Goal: Task Accomplishment & Management: Complete application form

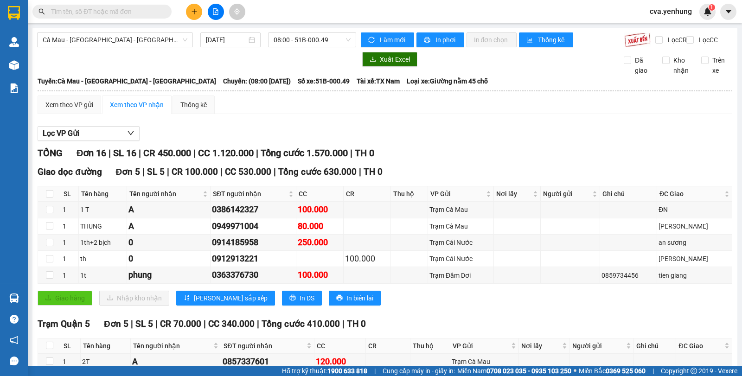
scroll to position [433, 0]
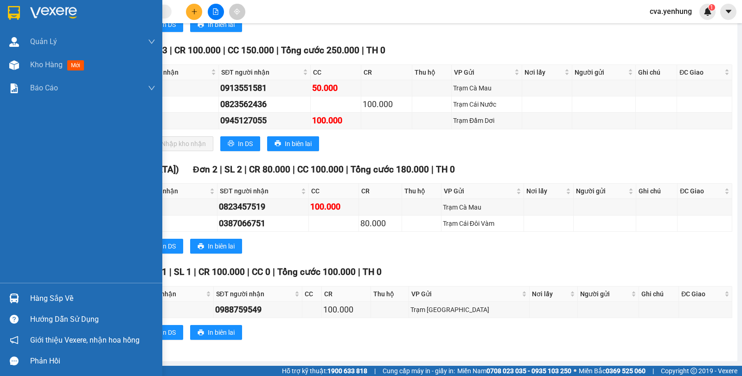
click at [40, 65] on span "Kho hàng" at bounding box center [46, 64] width 32 height 9
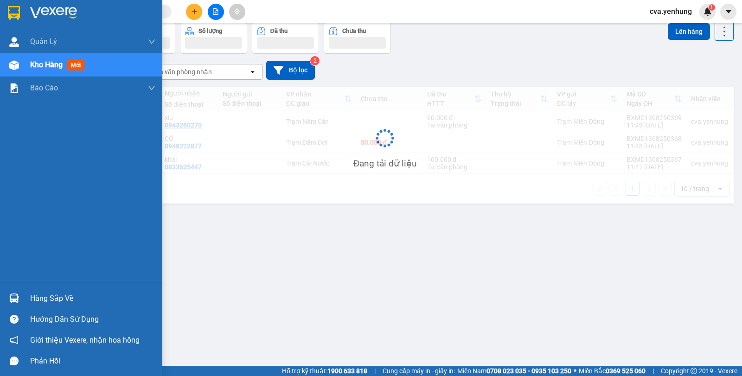
scroll to position [43, 0]
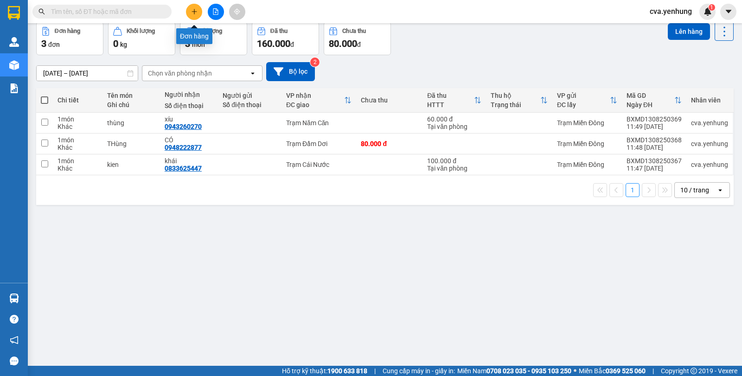
click at [200, 11] on button at bounding box center [194, 12] width 16 height 16
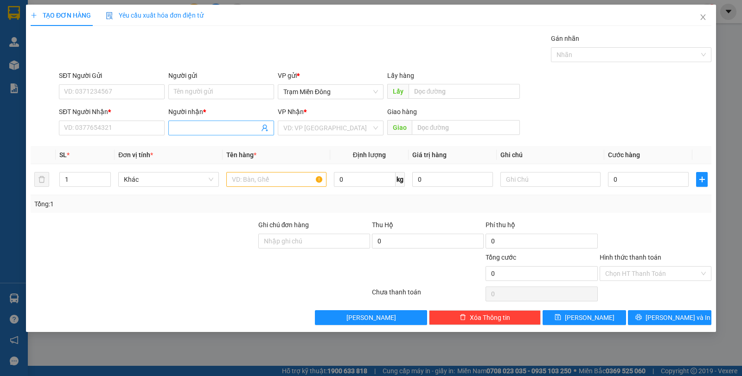
click at [232, 130] on input "Người nhận *" at bounding box center [216, 128] width 85 height 10
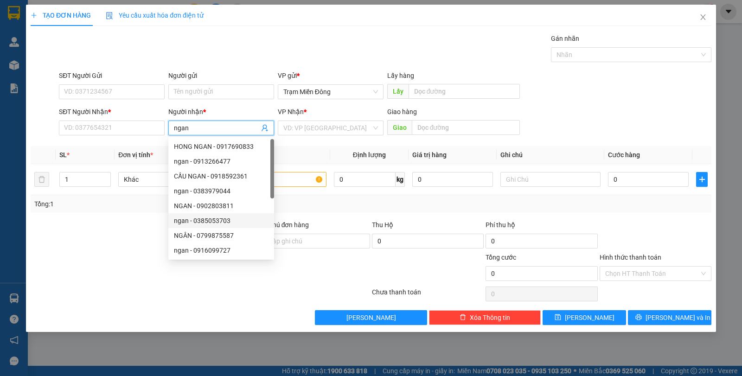
scroll to position [30, 0]
type input "ngan"
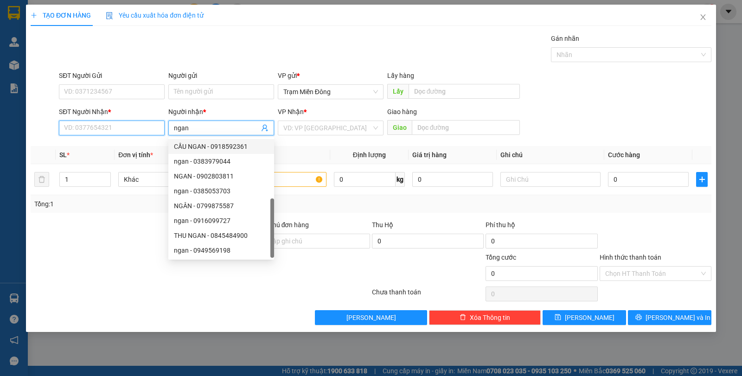
click at [122, 124] on input "SĐT Người Nhận *" at bounding box center [112, 128] width 106 height 15
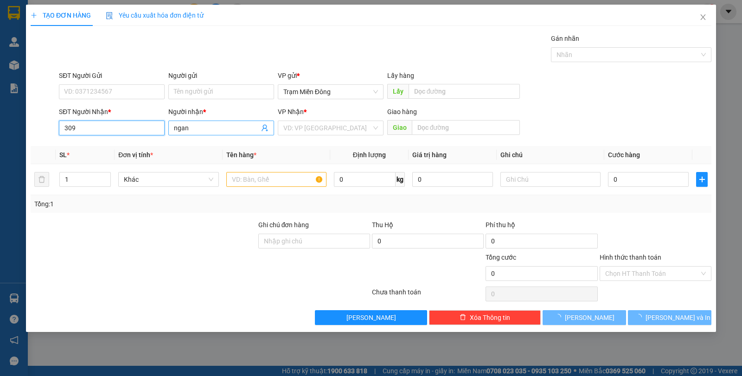
type input "309"
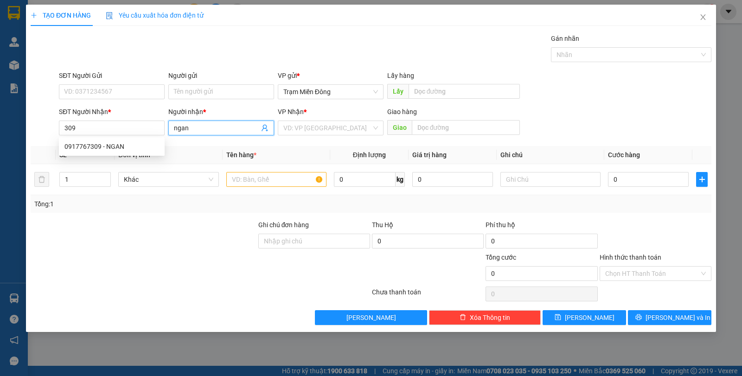
click at [199, 125] on input "ngan" at bounding box center [216, 128] width 85 height 10
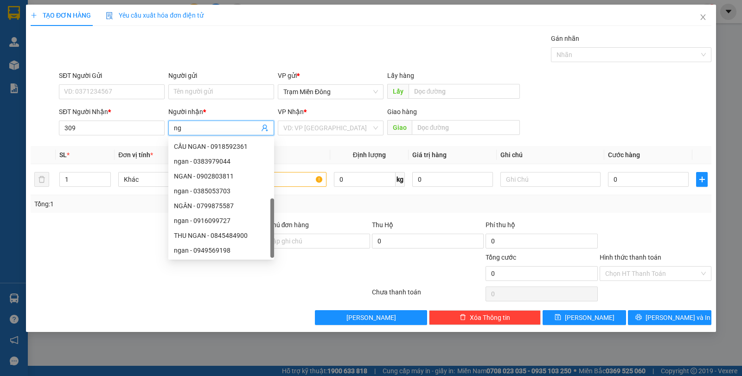
type input "n"
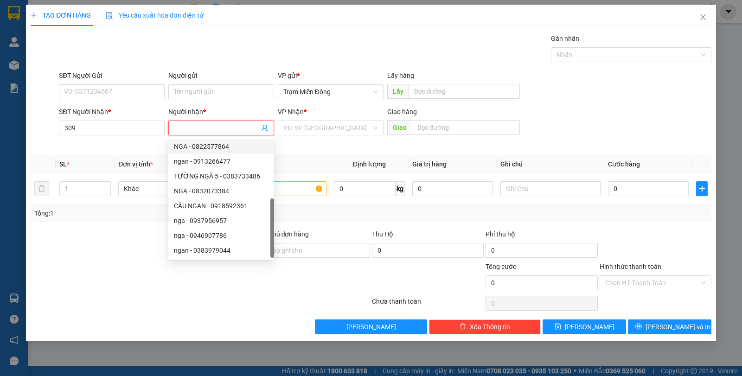
click at [129, 144] on div "SĐT Người Nhận * 309" at bounding box center [111, 128] width 109 height 42
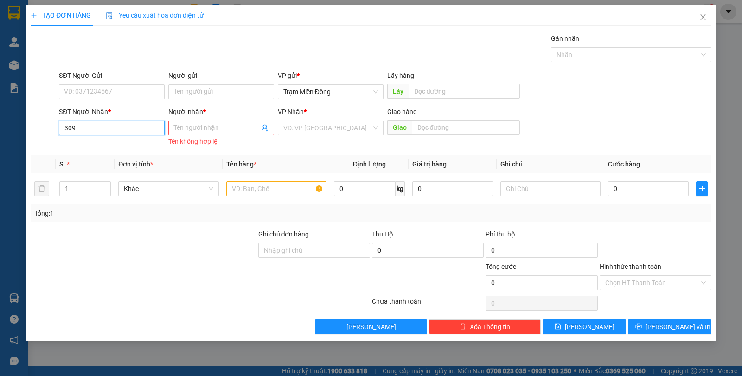
click at [128, 131] on input "309" at bounding box center [112, 128] width 106 height 15
click at [121, 146] on div "0917767309 - NGAN" at bounding box center [111, 146] width 95 height 10
type input "0917767309"
type input "NGAN"
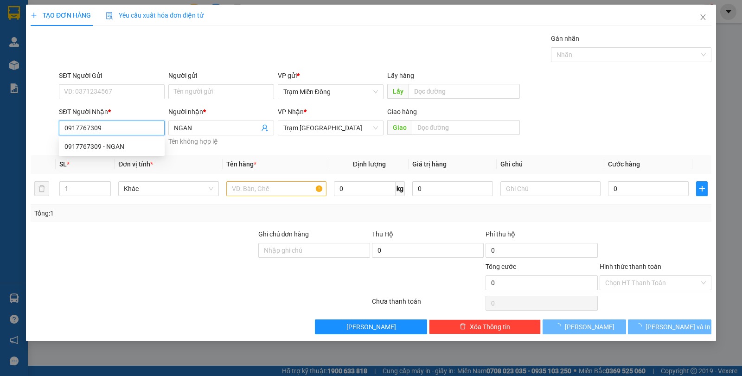
type input "100.000"
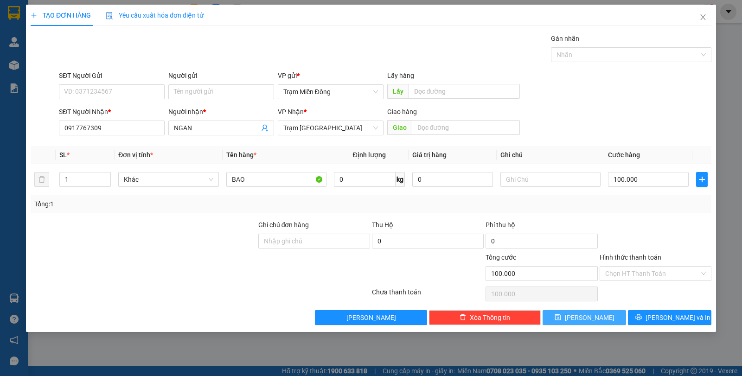
click at [600, 316] on button "[PERSON_NAME]" at bounding box center [585, 317] width 84 height 15
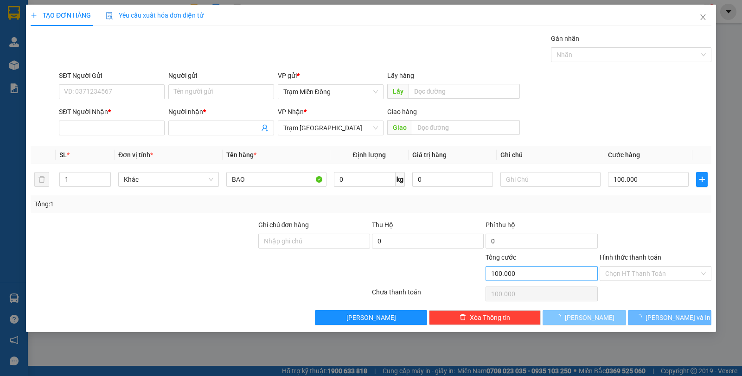
type input "0"
